Goal: Task Accomplishment & Management: Use online tool/utility

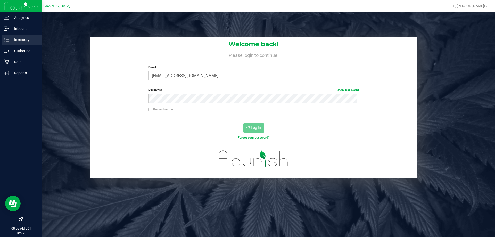
click at [13, 40] on p "Inventory" at bounding box center [24, 40] width 31 height 6
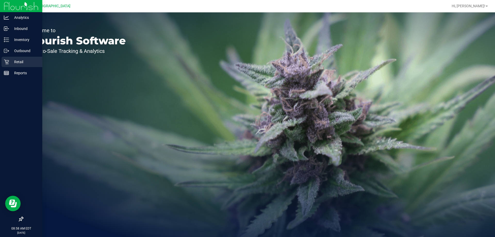
click at [10, 60] on p "Retail" at bounding box center [24, 62] width 31 height 6
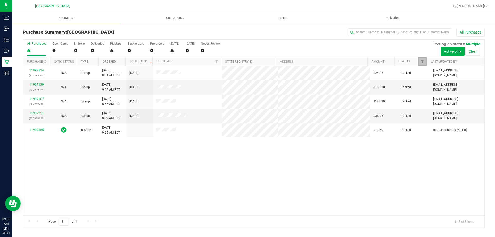
click at [424, 62] on span "Filter" at bounding box center [423, 61] width 4 height 4
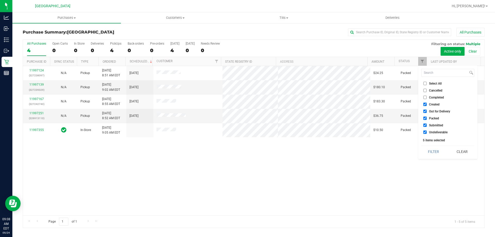
click at [425, 102] on li "Created" at bounding box center [448, 104] width 53 height 5
click at [425, 104] on input "Created" at bounding box center [425, 104] width 3 height 3
checkbox input "false"
click at [425, 112] on input "Out for Delivery" at bounding box center [425, 111] width 3 height 3
checkbox input "false"
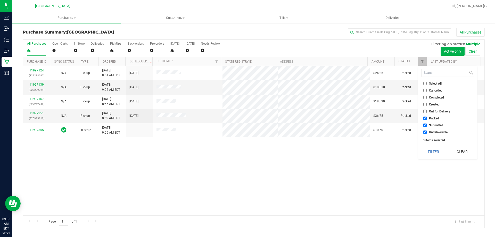
click at [424, 117] on input "Packed" at bounding box center [425, 118] width 3 height 3
checkbox input "false"
click at [425, 132] on input "Undeliverable" at bounding box center [425, 132] width 3 height 3
checkbox input "false"
click at [425, 147] on button "Filter" at bounding box center [434, 151] width 25 height 11
